Goal: Obtain resource: Download file/media

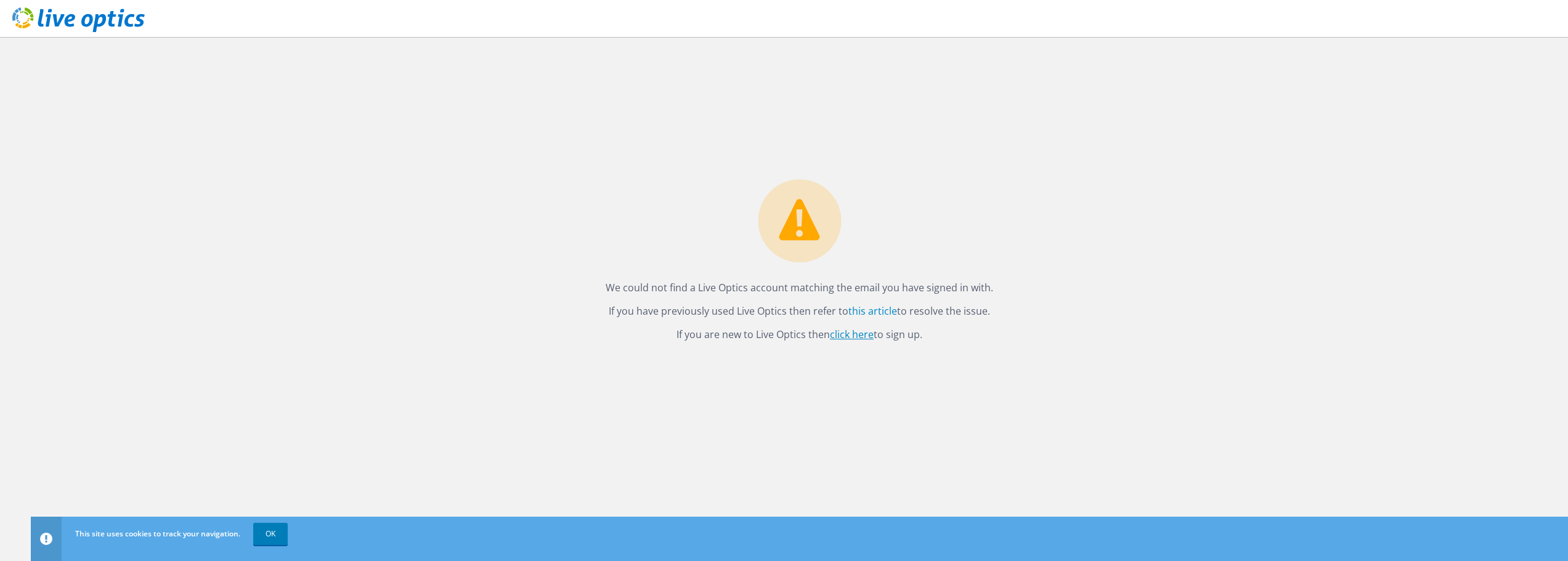
click at [862, 335] on link "click here" at bounding box center [852, 335] width 44 height 14
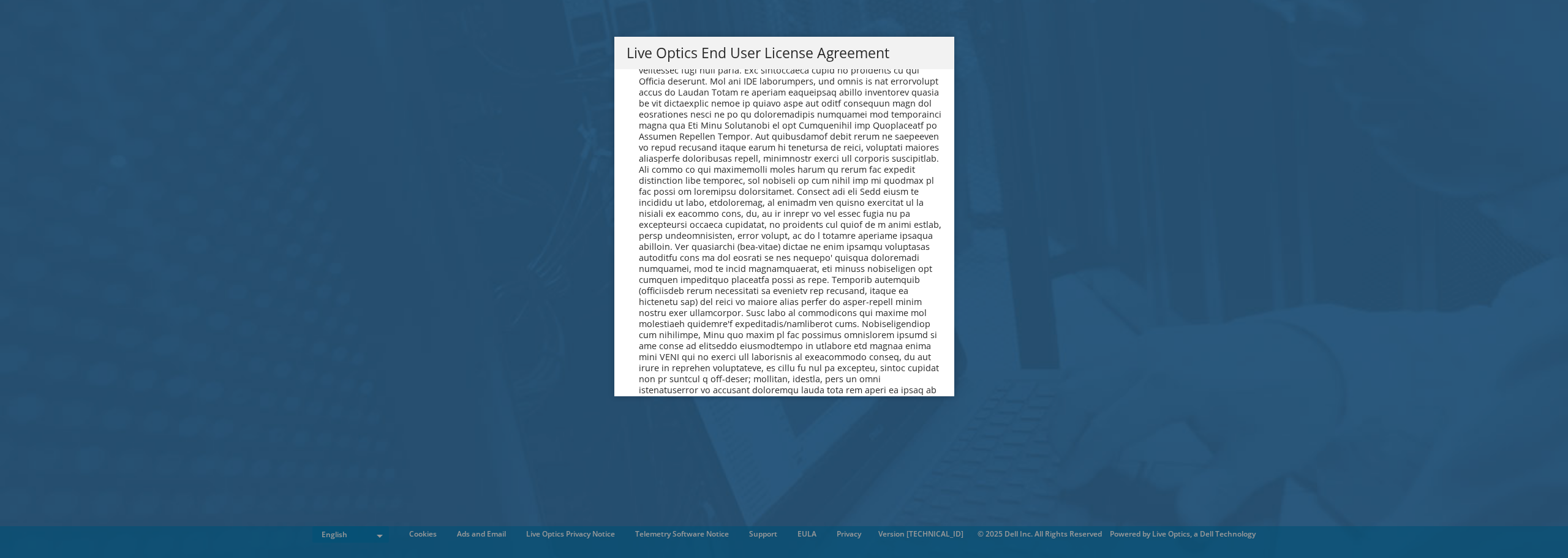
scroll to position [4634, 0]
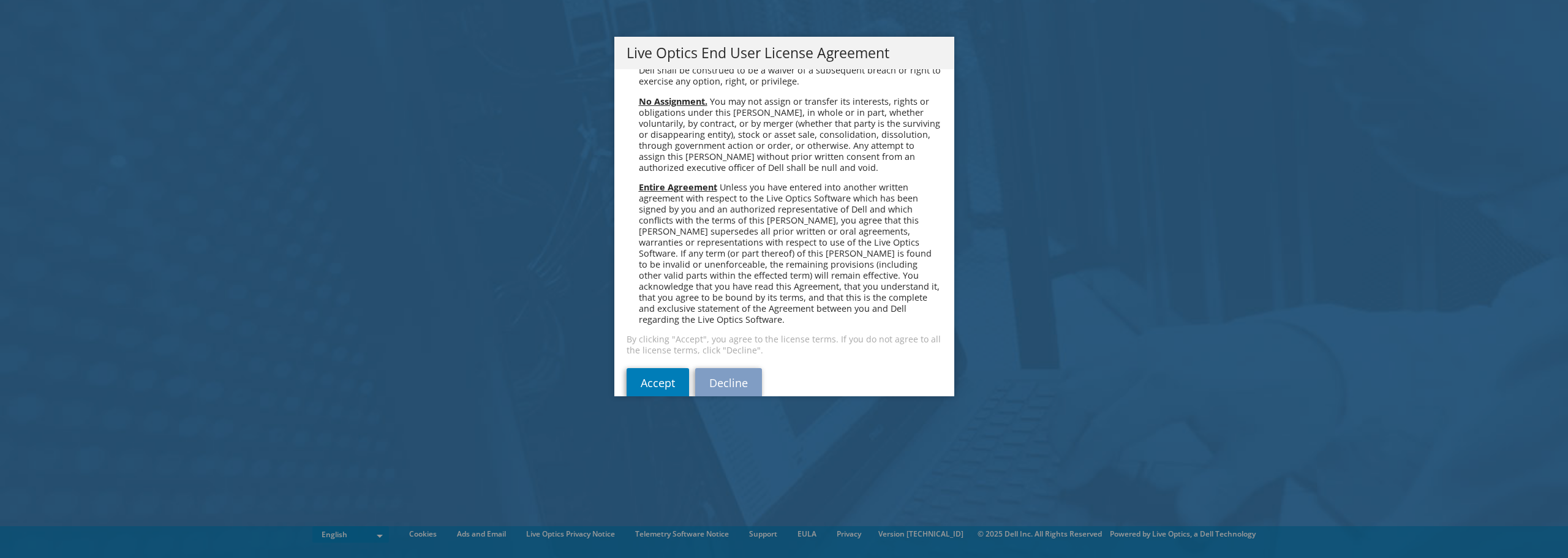
click at [629, 377] on div "Please read the following License Agreement. You must accept the terms of this …" at bounding box center [784, 233] width 340 height 327
click at [638, 369] on link "Accept" at bounding box center [658, 383] width 62 height 29
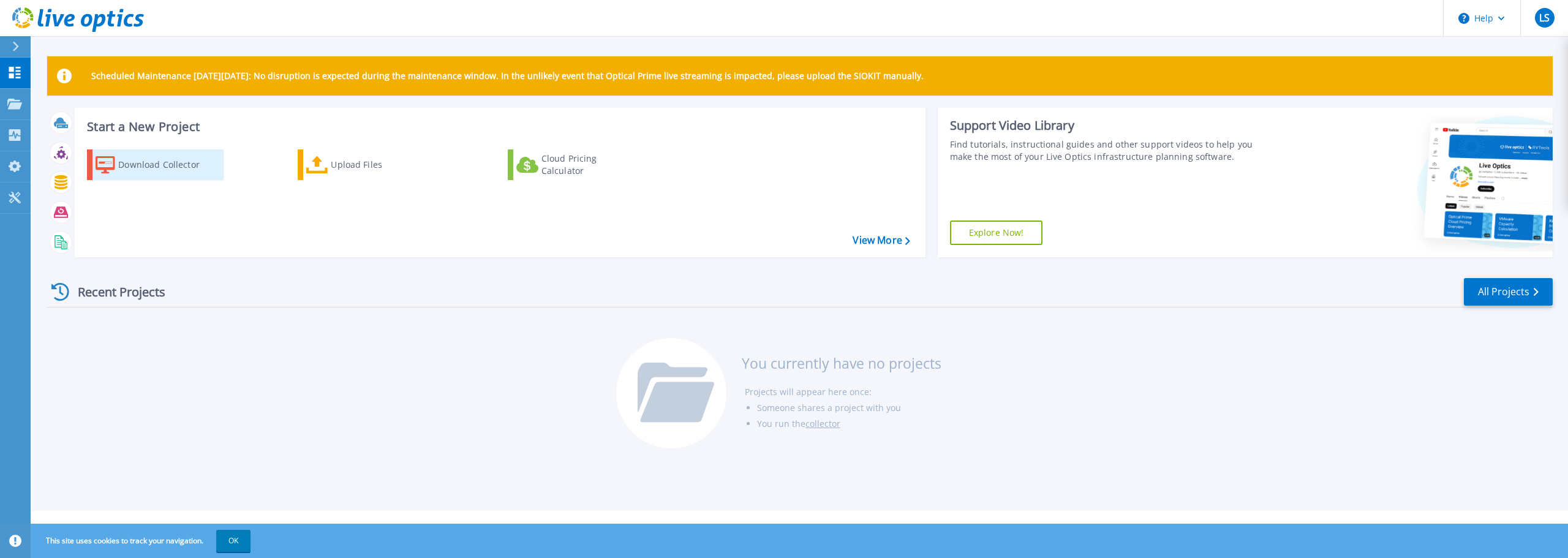
click at [173, 170] on div "Download Collector" at bounding box center [167, 165] width 98 height 24
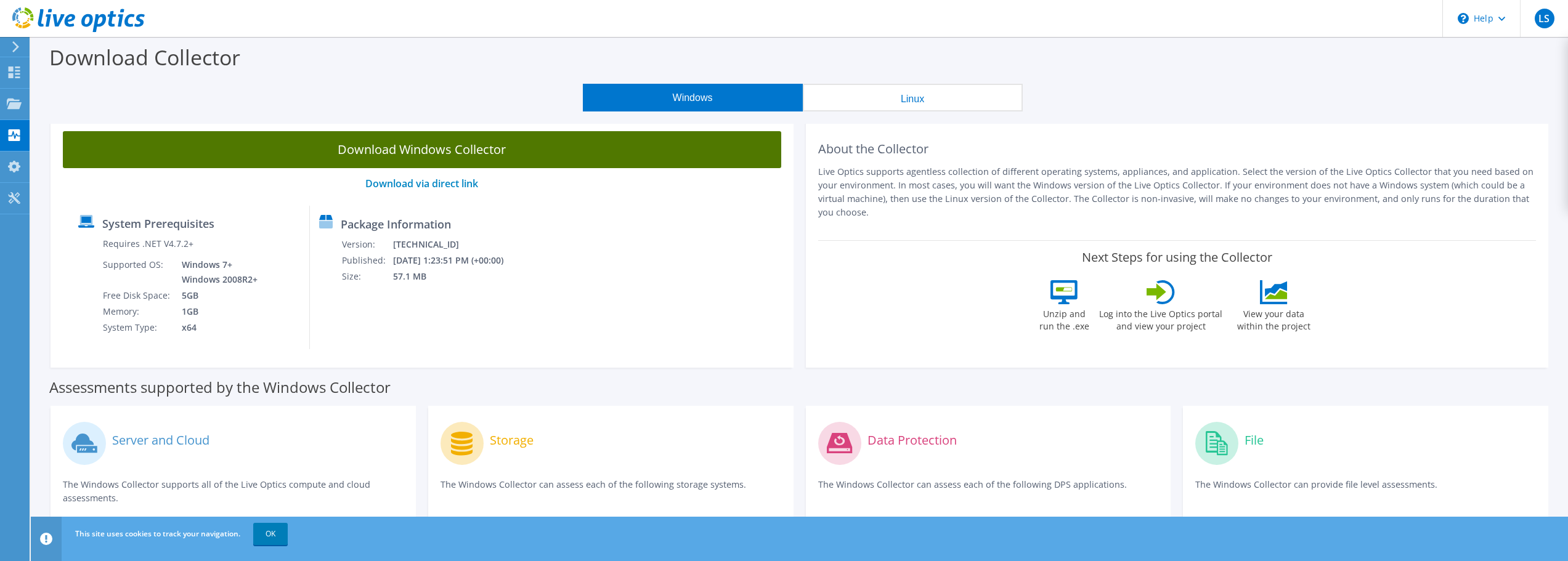
click at [553, 152] on link "Download Windows Collector" at bounding box center [422, 150] width 719 height 37
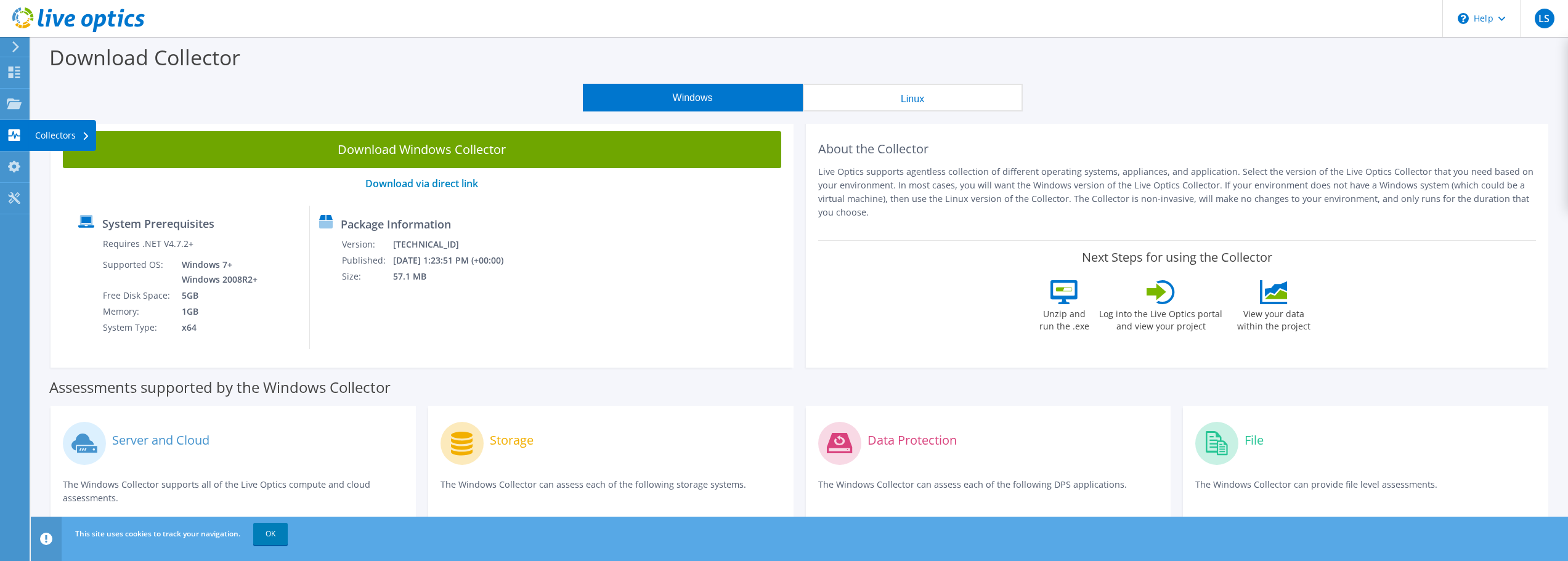
click at [83, 139] on use at bounding box center [85, 137] width 5 height 8
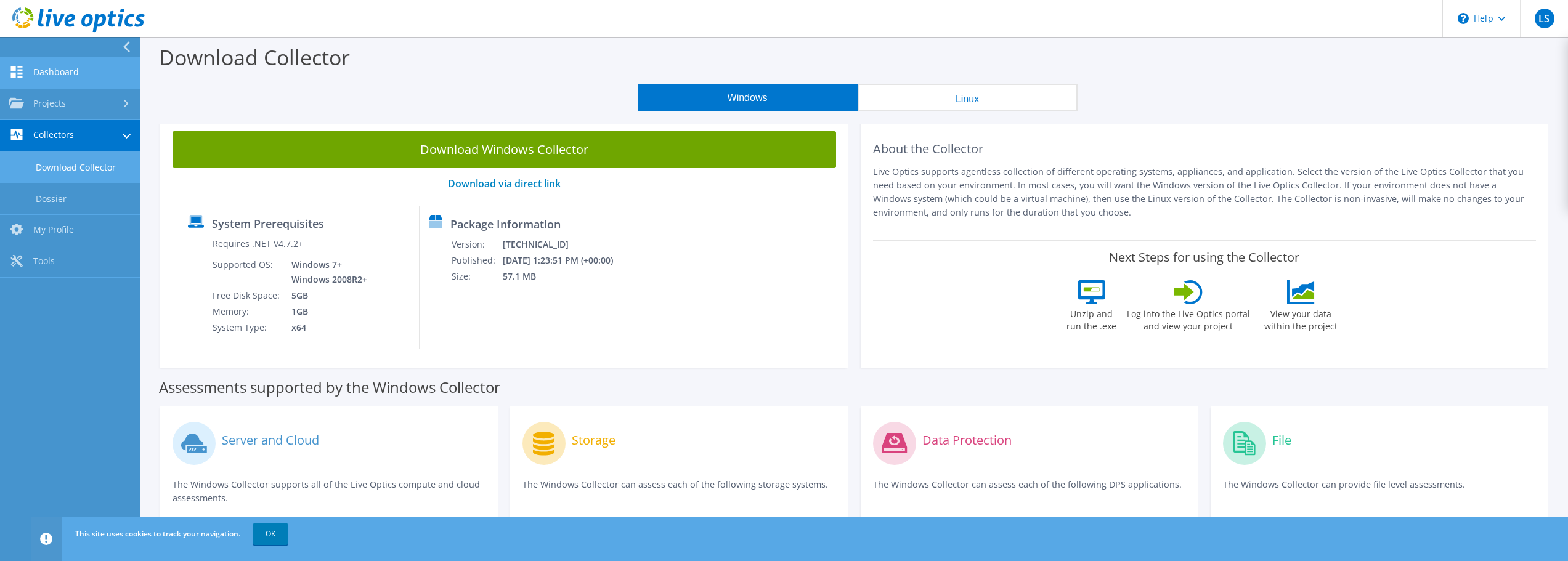
click at [95, 75] on link "Dashboard" at bounding box center [70, 73] width 141 height 31
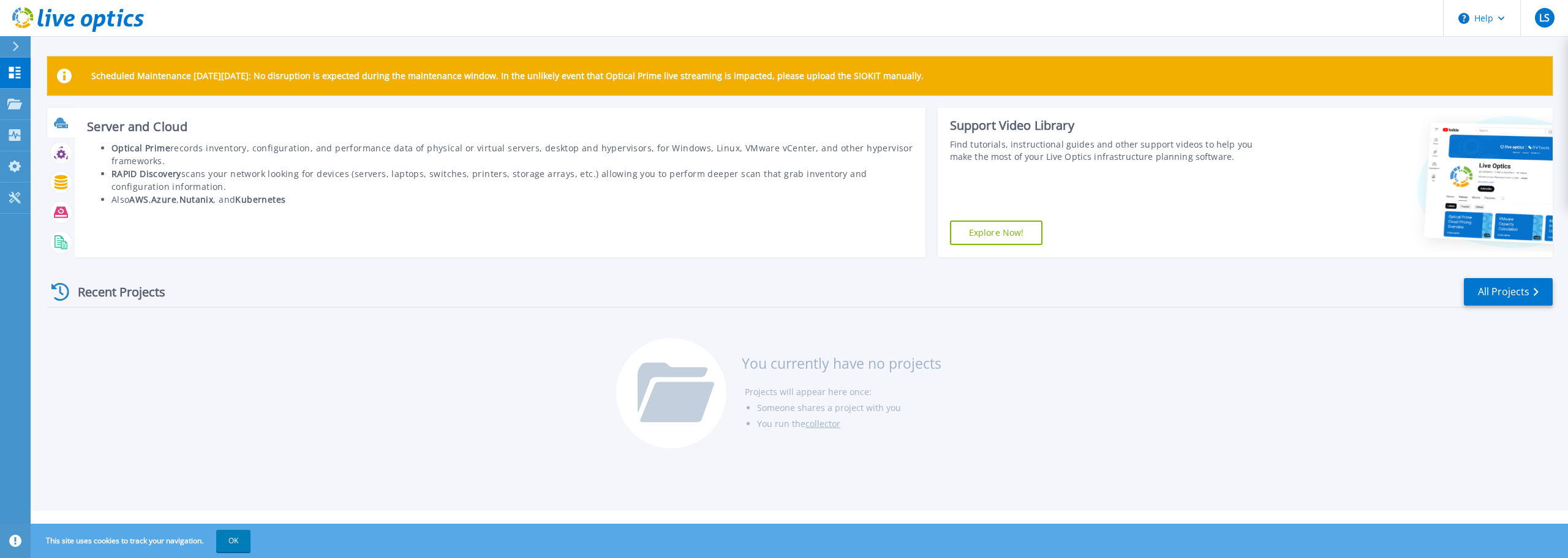
click at [56, 116] on icon at bounding box center [61, 122] width 14 height 14
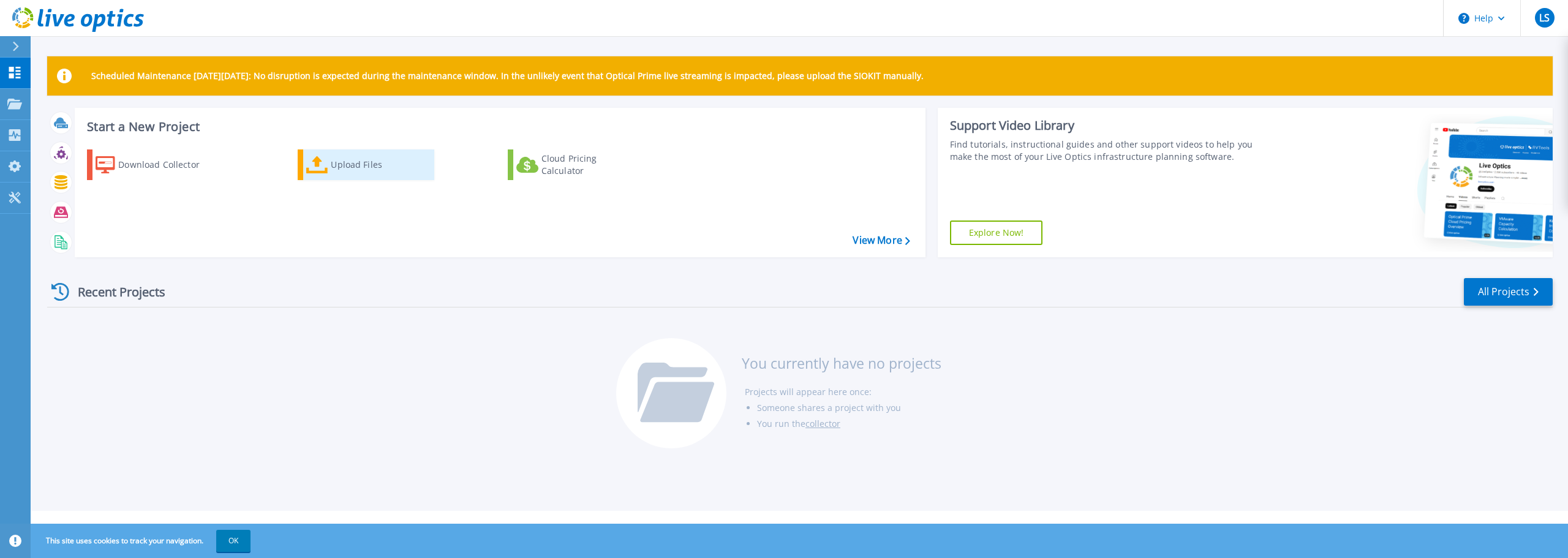
click at [326, 172] on icon at bounding box center [317, 165] width 22 height 18
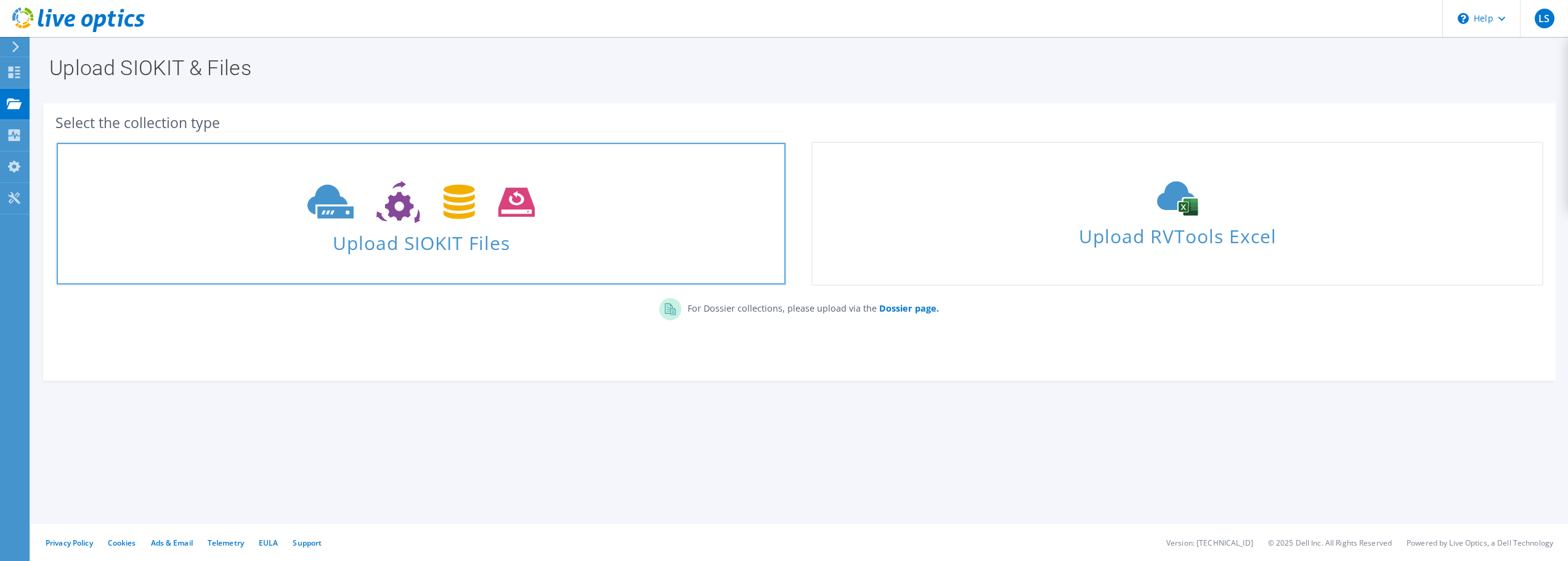
click at [403, 236] on span "Upload SIOKIT Files" at bounding box center [421, 239] width 729 height 27
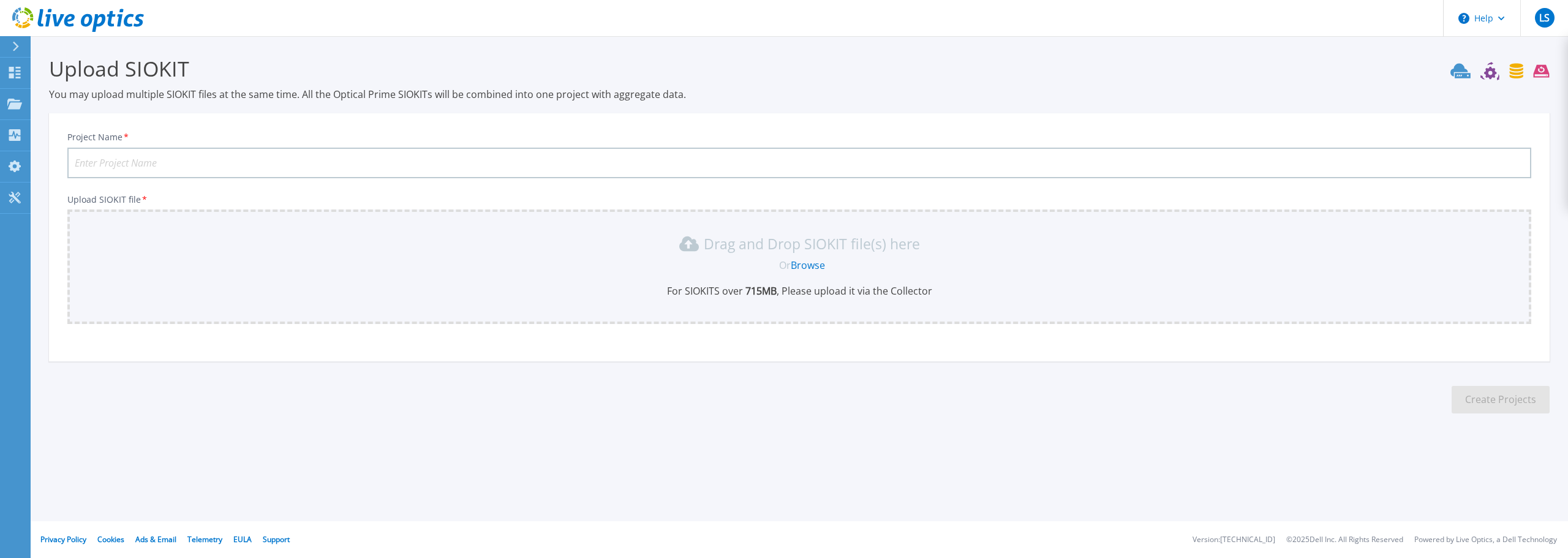
click at [817, 269] on link "Browse" at bounding box center [808, 265] width 34 height 14
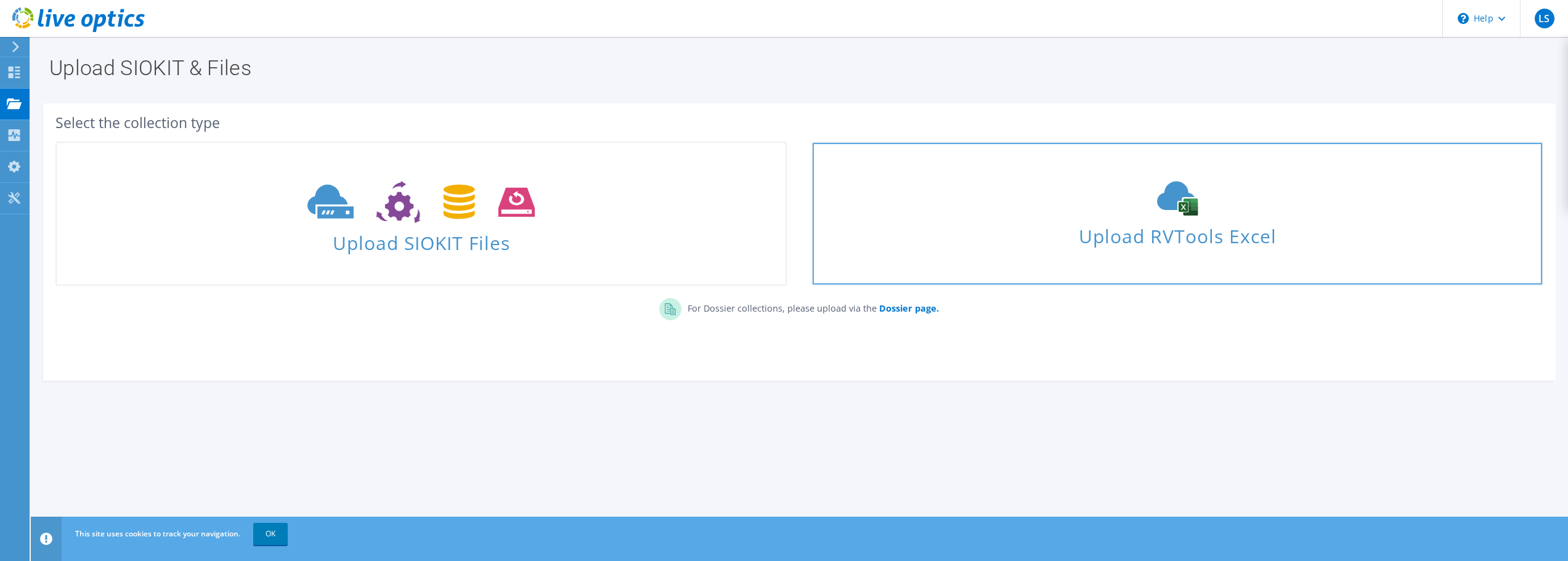
click at [1196, 228] on span "Upload RVTools Excel" at bounding box center [1177, 233] width 729 height 27
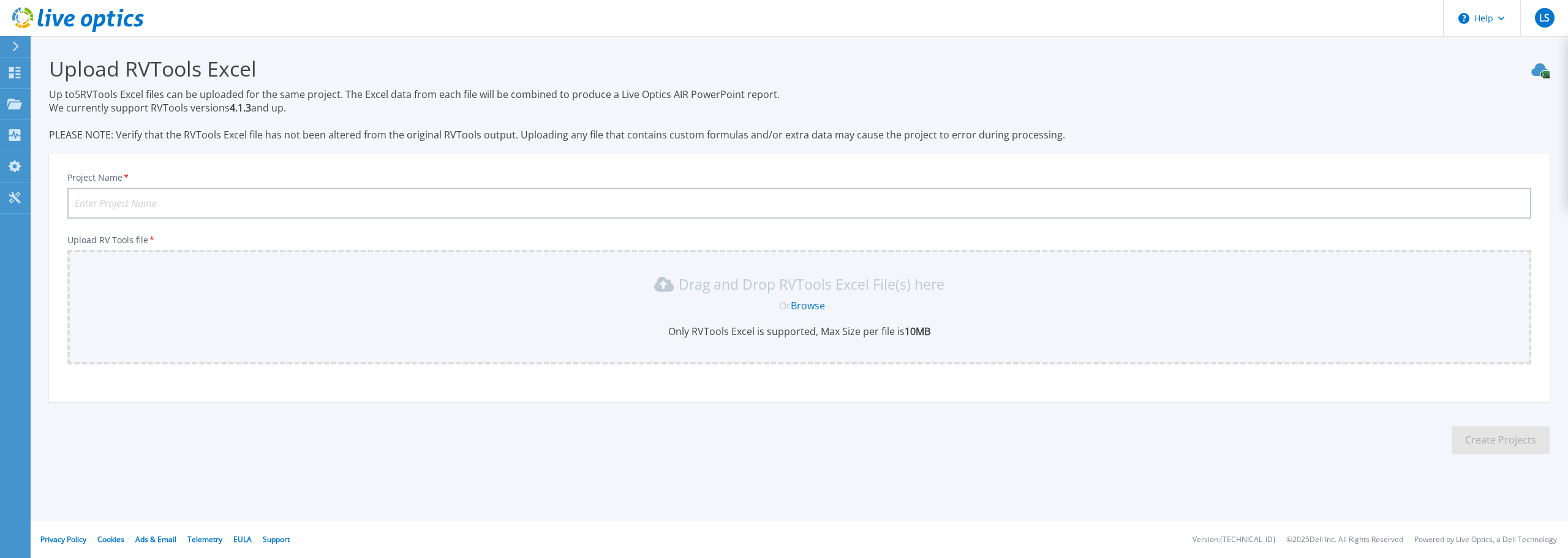
click at [278, 207] on input "Project Name *" at bounding box center [800, 203] width 1464 height 30
click at [219, 208] on input "Project Name *" at bounding box center [800, 203] width 1464 height 30
type input "ESXI"
click at [770, 306] on div "Or Browse" at bounding box center [802, 306] width 1444 height 14
click at [799, 306] on link "Browse" at bounding box center [808, 306] width 34 height 14
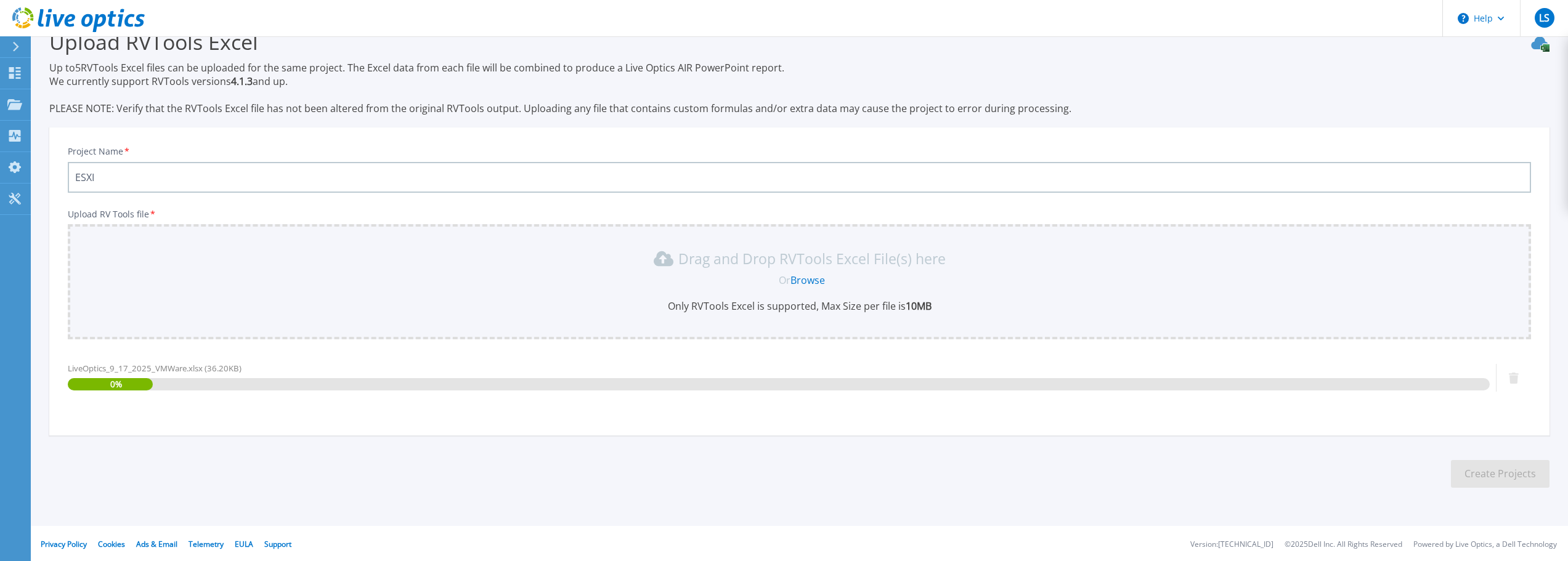
scroll to position [29, 0]
